Goal: Information Seeking & Learning: Learn about a topic

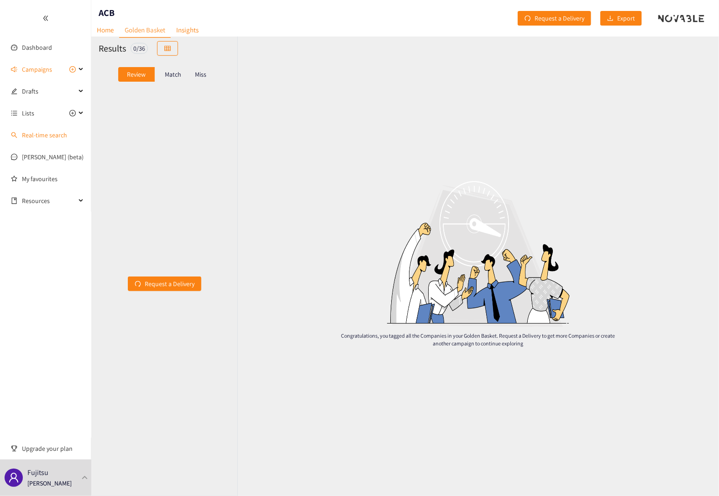
click at [33, 137] on link "Real-time search" at bounding box center [44, 135] width 45 height 8
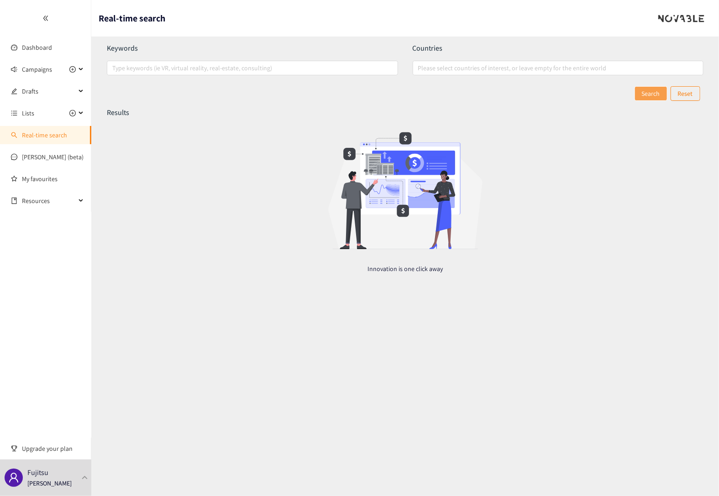
click at [28, 146] on ul "Dashboard Campaigns Drafts Lists Real-time search [PERSON_NAME] (beta) My favou…" at bounding box center [45, 106] width 91 height 212
click at [37, 153] on link "[PERSON_NAME] (beta)" at bounding box center [53, 157] width 62 height 8
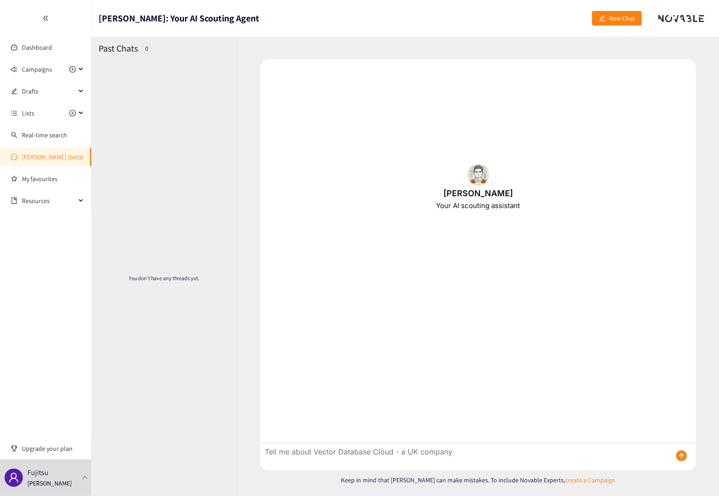
type textarea "Tell me about Vector Database Cloud - a UK company"
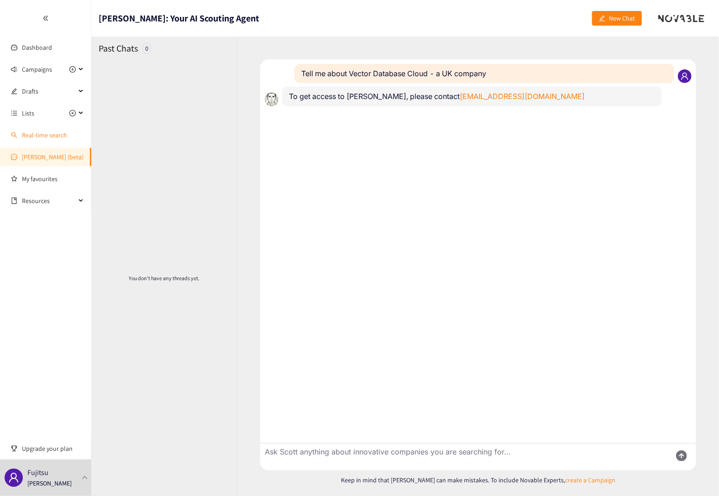
click at [48, 137] on link "Real-time search" at bounding box center [44, 135] width 45 height 8
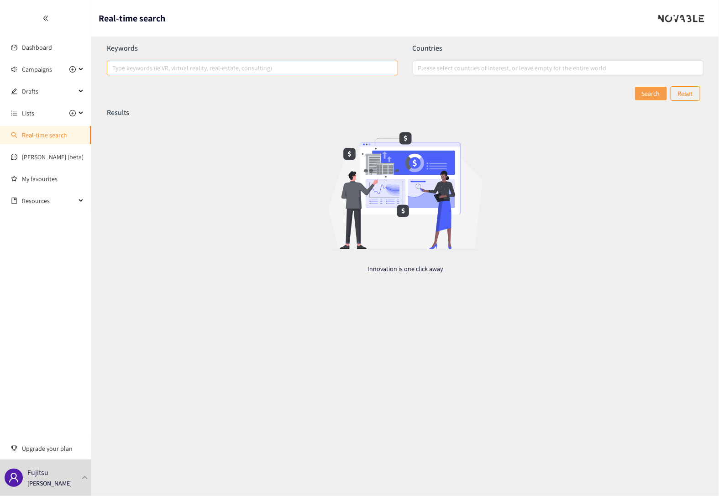
click at [193, 72] on div at bounding box center [247, 68] width 277 height 11
click at [114, 72] on input "Type keywords (ie VR, virtual reality, real-estate, consulting)" at bounding box center [113, 68] width 2 height 11
paste input "Vector Database Cloud"
click at [469, 69] on div at bounding box center [553, 68] width 277 height 11
type input "Vector Database Cloud"
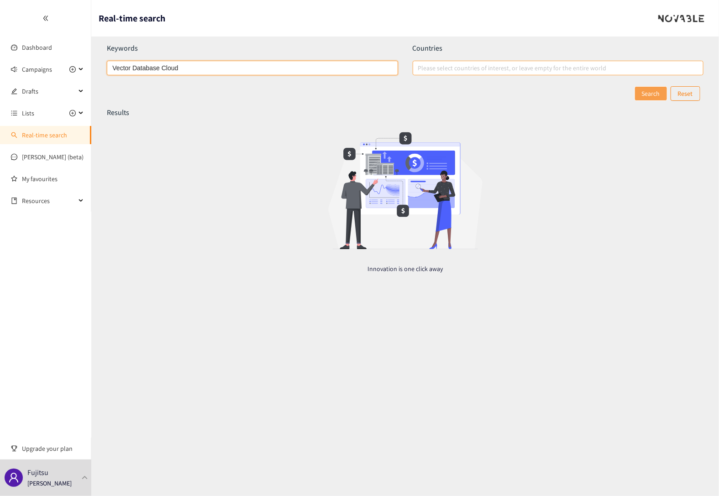
click at [420, 69] on input "Please select countries of interest, or leave empty for the entire world" at bounding box center [419, 68] width 2 height 11
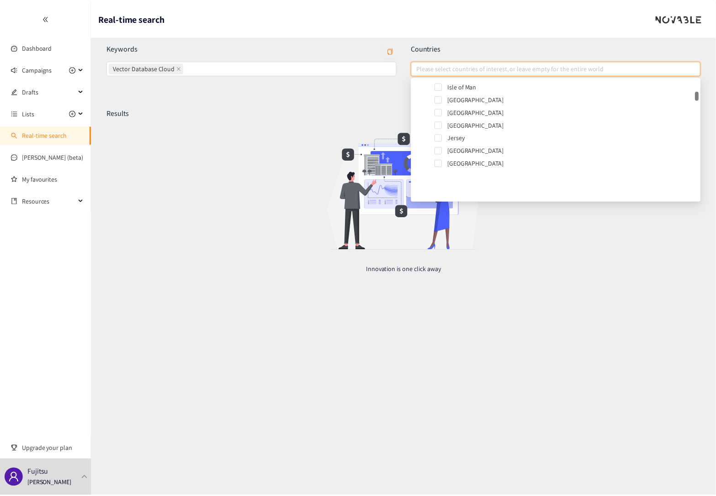
scroll to position [183, 0]
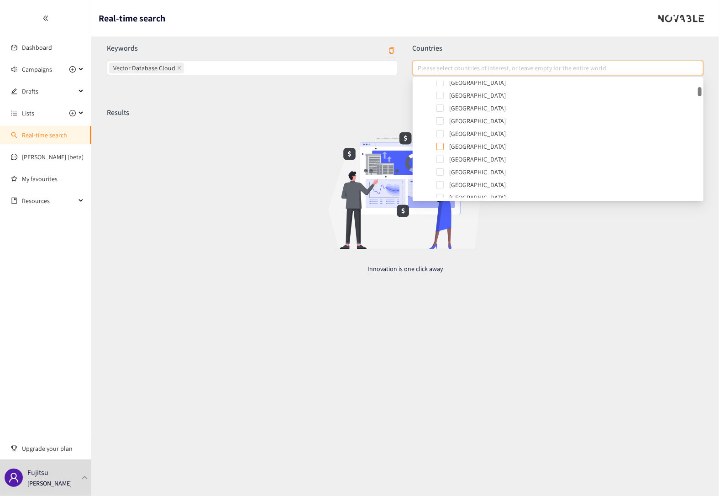
click at [442, 148] on span at bounding box center [440, 146] width 7 height 7
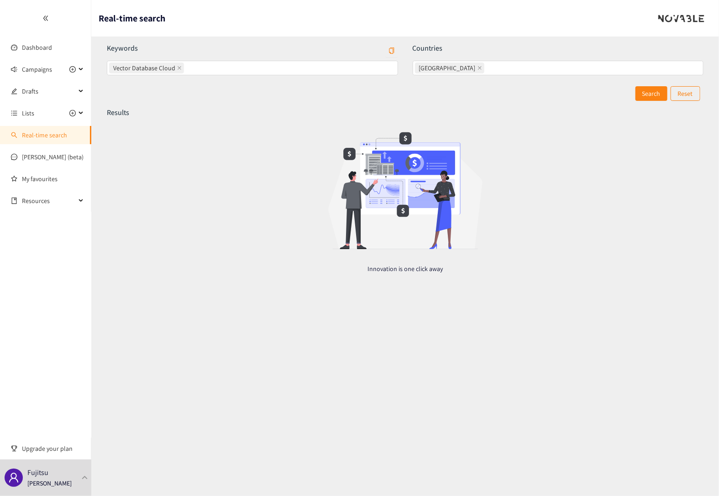
click at [397, 385] on section "Real-time search Keywords Vector Database Cloud Countries [GEOGRAPHIC_DATA] Sea…" at bounding box center [405, 248] width 628 height 496
click at [643, 96] on button "Search" at bounding box center [652, 93] width 32 height 15
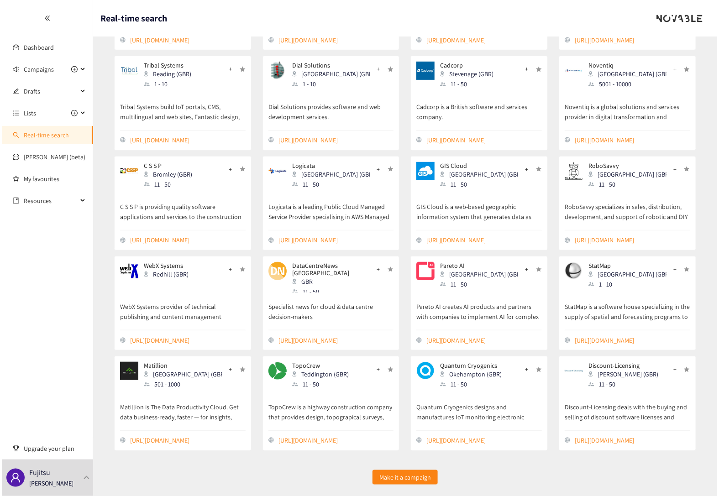
scroll to position [0, 0]
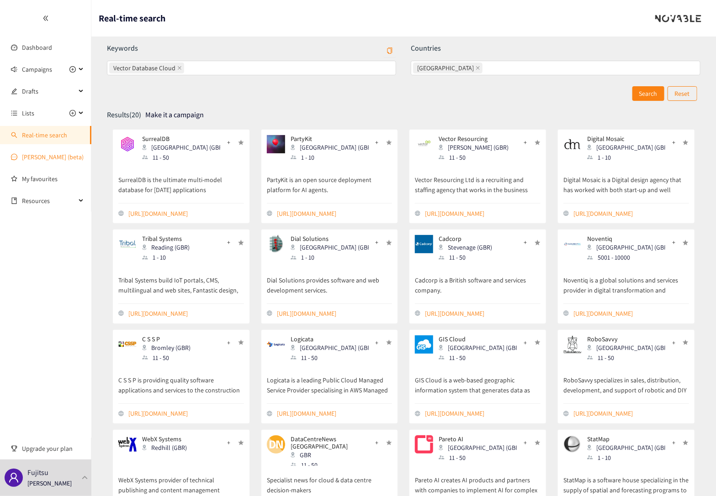
click at [34, 160] on link "[PERSON_NAME] (beta)" at bounding box center [53, 157] width 62 height 8
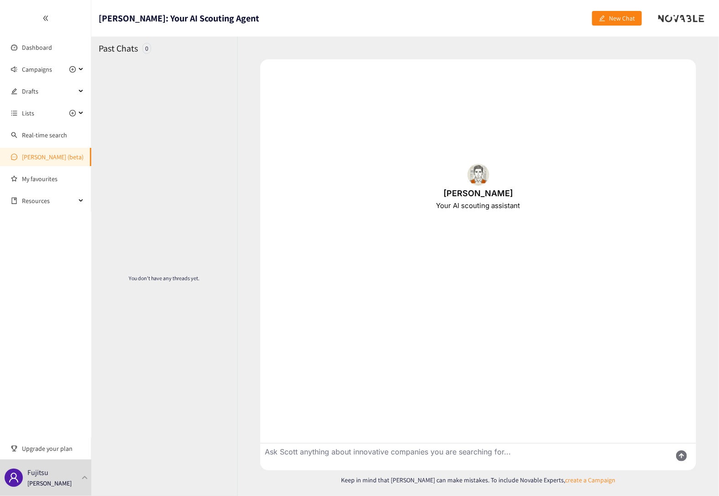
click at [364, 305] on div "[PERSON_NAME] Your AI scouting assistant" at bounding box center [478, 187] width 436 height 256
click at [322, 454] on textarea "Ask Scott anything about innovative companies you are searching for..." at bounding box center [462, 457] width 404 height 27
click at [319, 452] on textarea "Ask Scott anything about innovative companies you are searching for..." at bounding box center [462, 457] width 404 height 27
click at [336, 455] on textarea "Ask Scott anything about innovative companies you are searching for..." at bounding box center [462, 457] width 404 height 27
type textarea "Tell me about the UK company Vector Database Cloud"
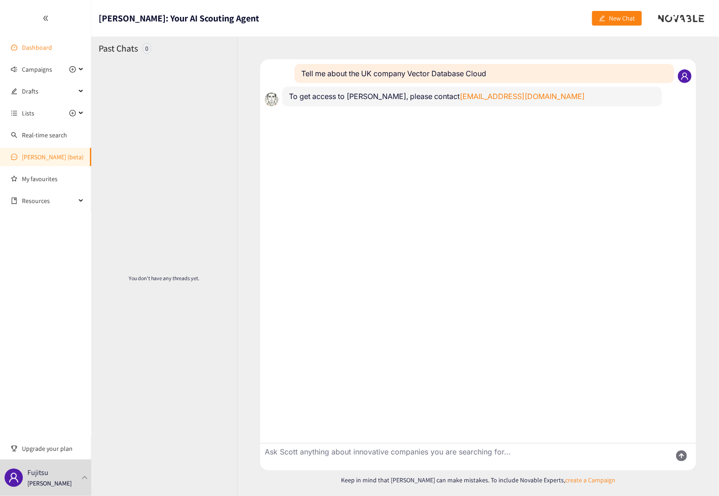
click at [28, 49] on link "Dashboard" at bounding box center [37, 47] width 30 height 8
